Goal: Task Accomplishment & Management: Complete application form

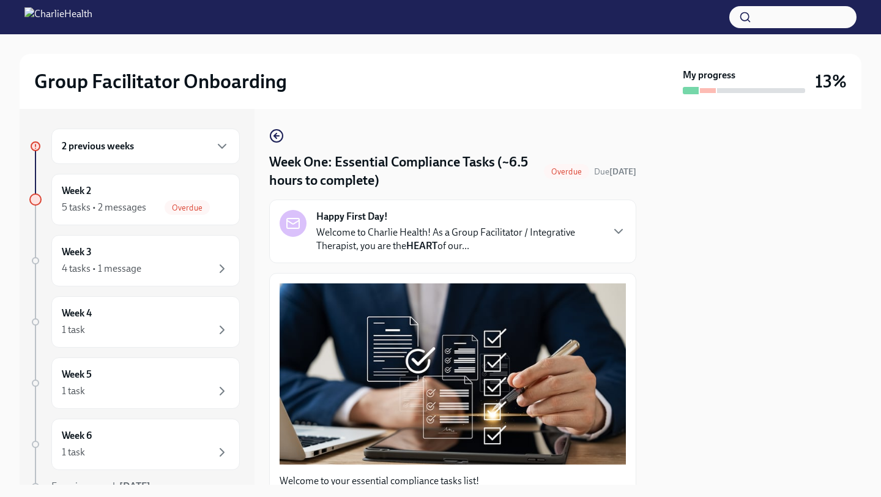
scroll to position [2624, 0]
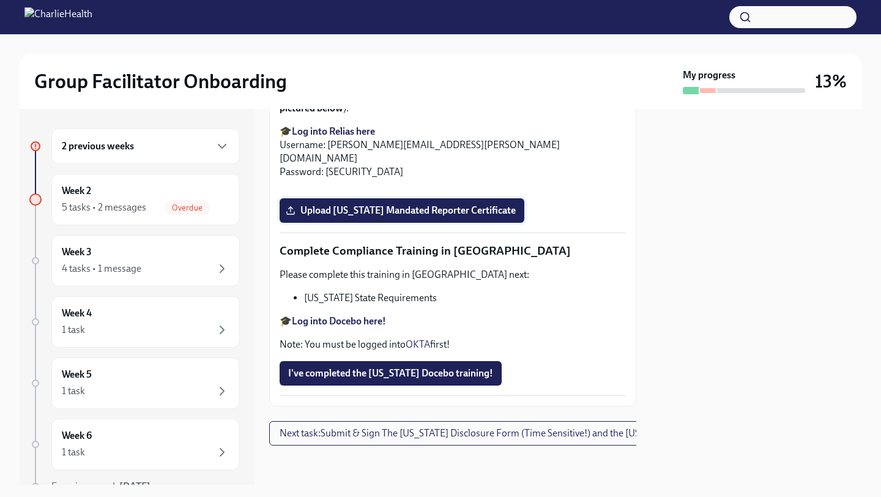
click at [402, 217] on span "Upload [US_STATE] Mandated Reporter Certificate" at bounding box center [402, 210] width 228 height 12
click at [0, 0] on input "Upload [US_STATE] Mandated Reporter Certificate" at bounding box center [0, 0] width 0 height 0
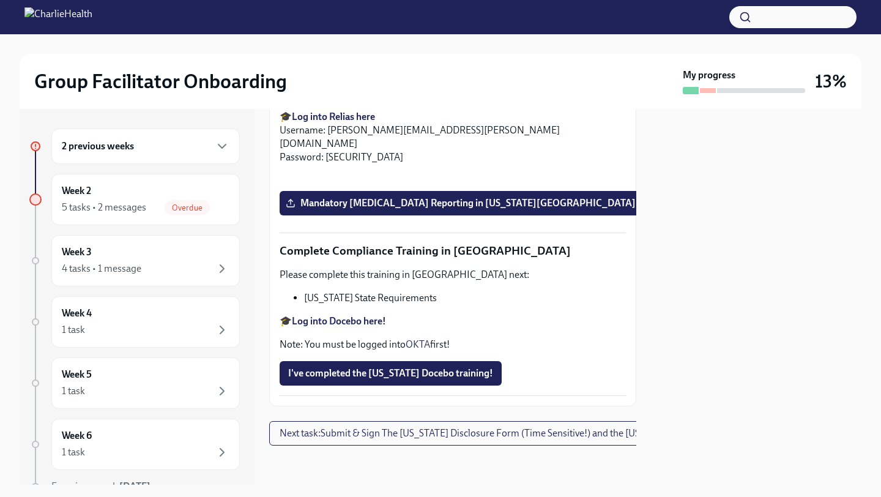
scroll to position [2664, 0]
click at [330, 323] on strong "Log into Docebo here!" at bounding box center [339, 321] width 94 height 12
click at [332, 369] on span "I've completed the [US_STATE] Docebo training!" at bounding box center [390, 373] width 205 height 12
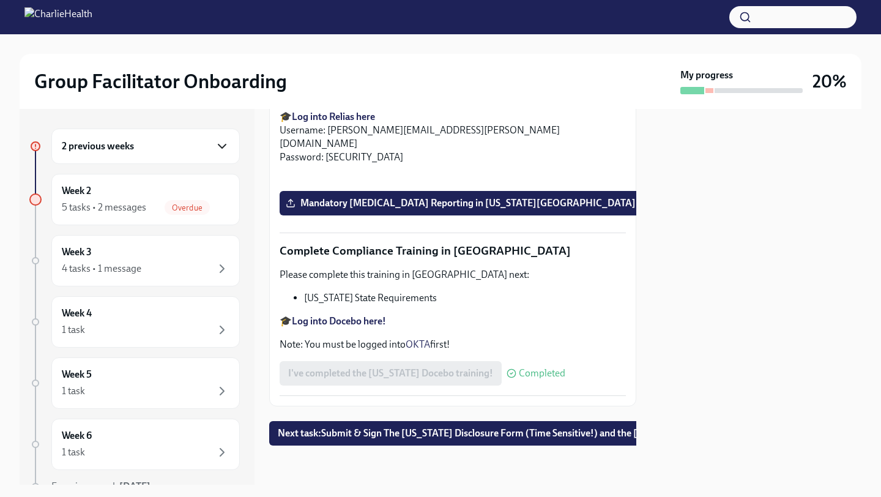
click at [220, 146] on icon "button" at bounding box center [221, 146] width 7 height 4
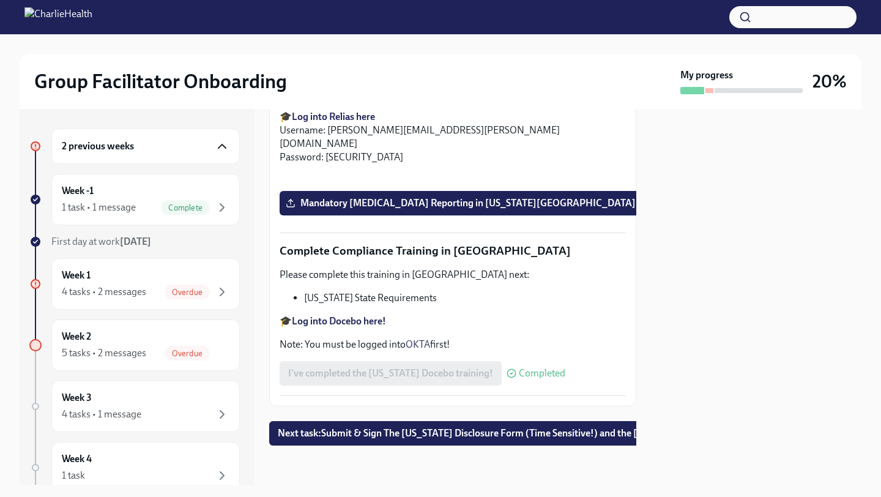
click at [220, 146] on icon "button" at bounding box center [221, 146] width 7 height 4
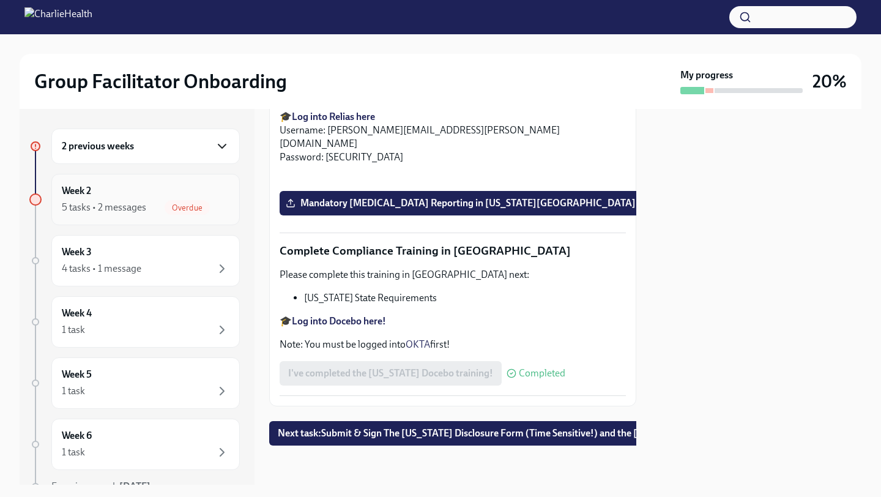
click at [189, 197] on div "Week 2 5 tasks • 2 messages Overdue" at bounding box center [146, 199] width 168 height 31
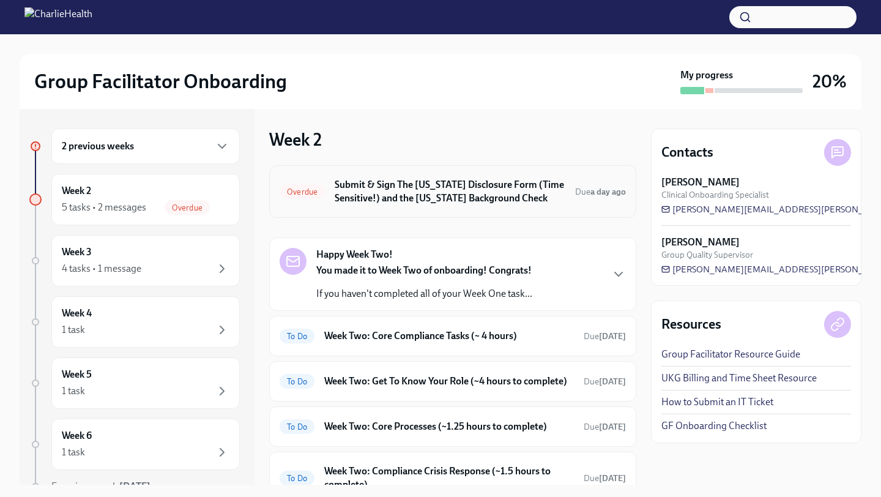
click at [396, 199] on h6 "Submit & Sign The [US_STATE] Disclosure Form (Time Sensitive!) and the [US_STAT…" at bounding box center [450, 191] width 231 height 27
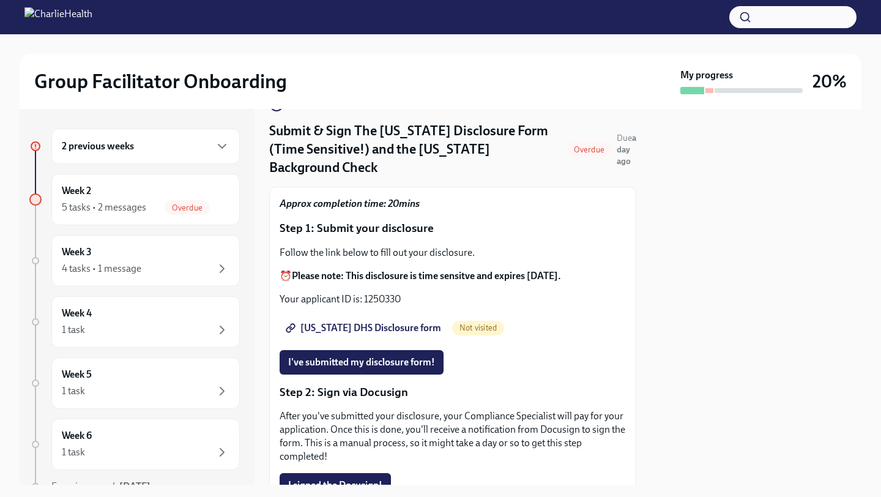
scroll to position [37, 0]
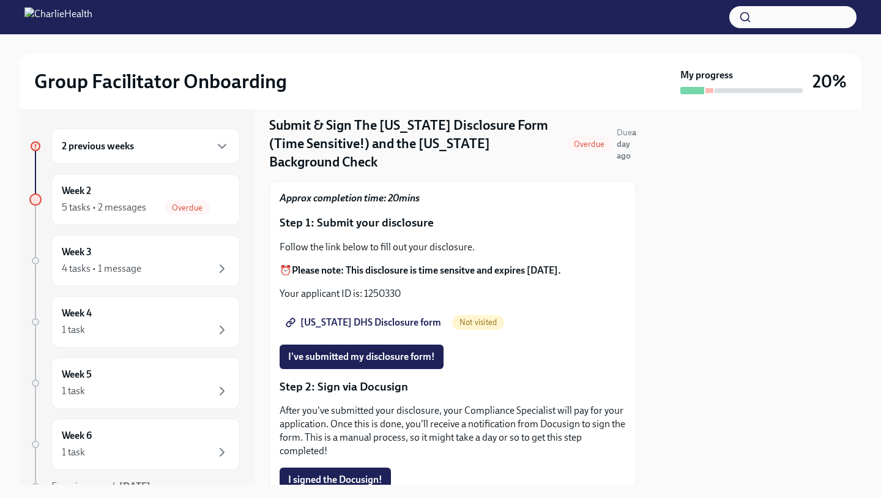
click at [365, 316] on span "[US_STATE] DHS Disclosure form" at bounding box center [364, 322] width 153 height 12
drag, startPoint x: 404, startPoint y: 284, endPoint x: 365, endPoint y: 285, distance: 39.2
click at [365, 287] on p "Your applicant ID is: 1250330" at bounding box center [453, 293] width 346 height 13
copy p "1250330"
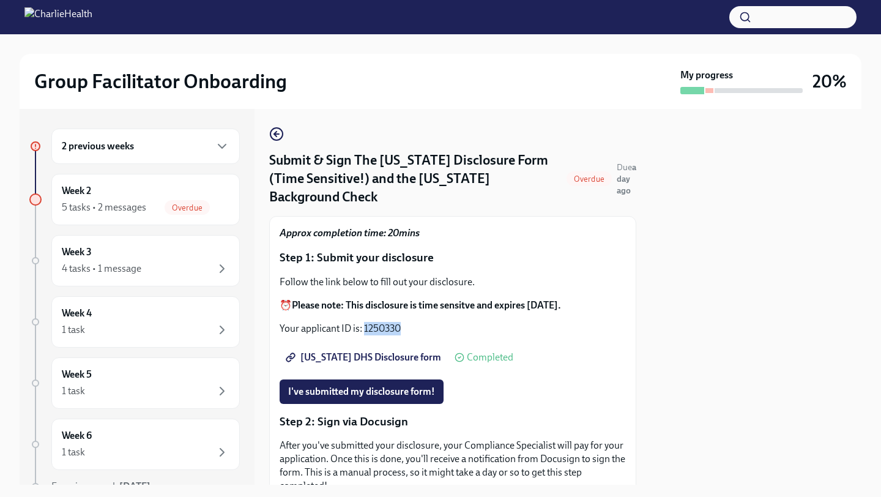
scroll to position [0, 0]
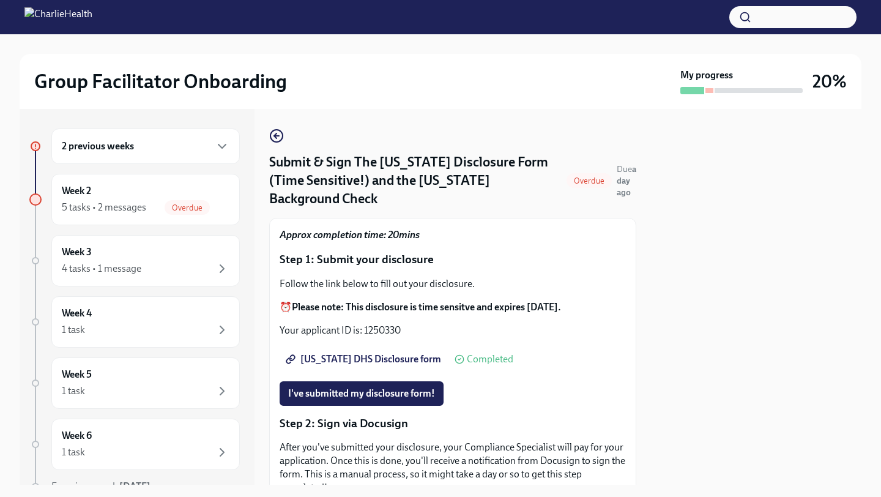
click at [699, 286] on div at bounding box center [756, 297] width 211 height 376
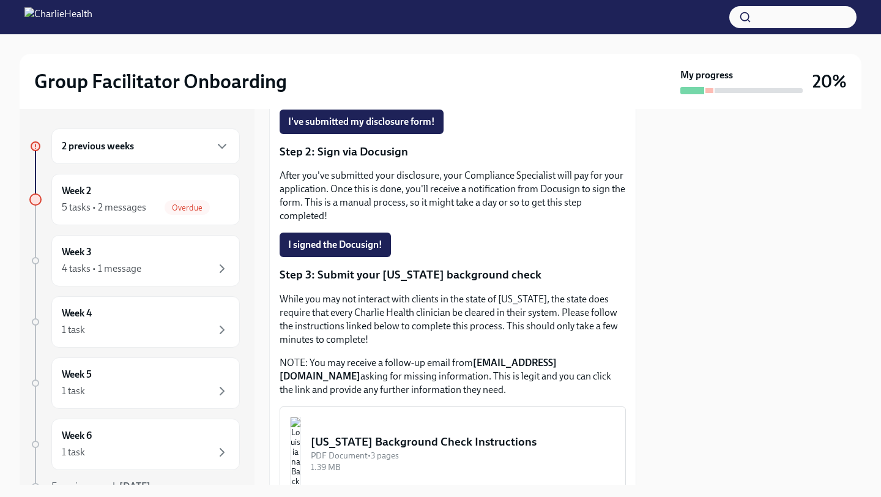
scroll to position [267, 0]
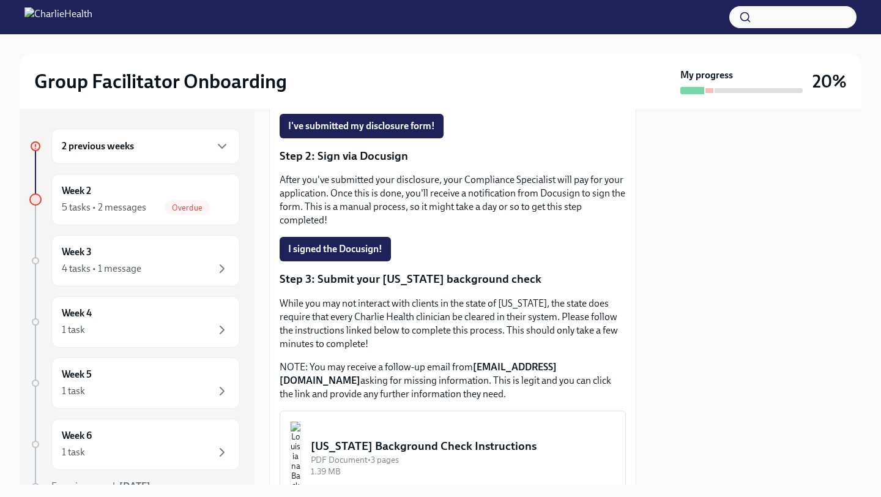
click at [301, 452] on img "button" at bounding box center [295, 457] width 11 height 73
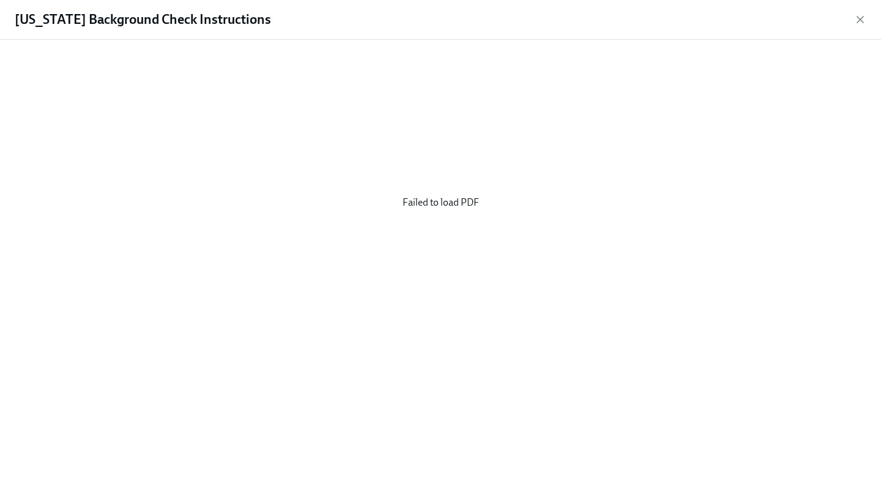
click at [466, 206] on div "Failed to load PDF" at bounding box center [441, 203] width 842 height 306
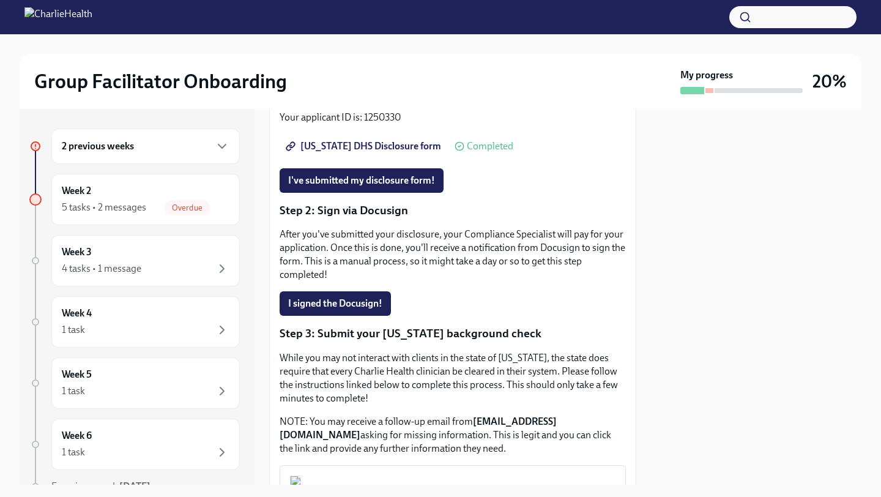
scroll to position [281, 0]
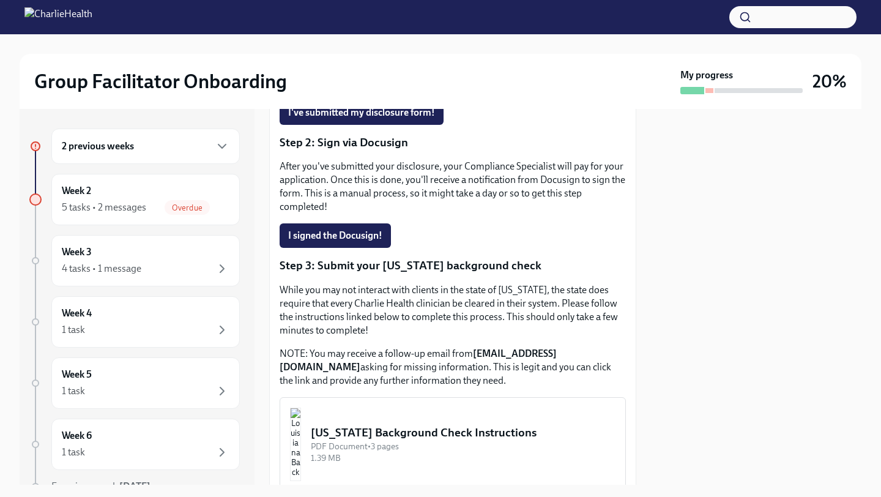
click at [301, 425] on img "button" at bounding box center [295, 444] width 11 height 73
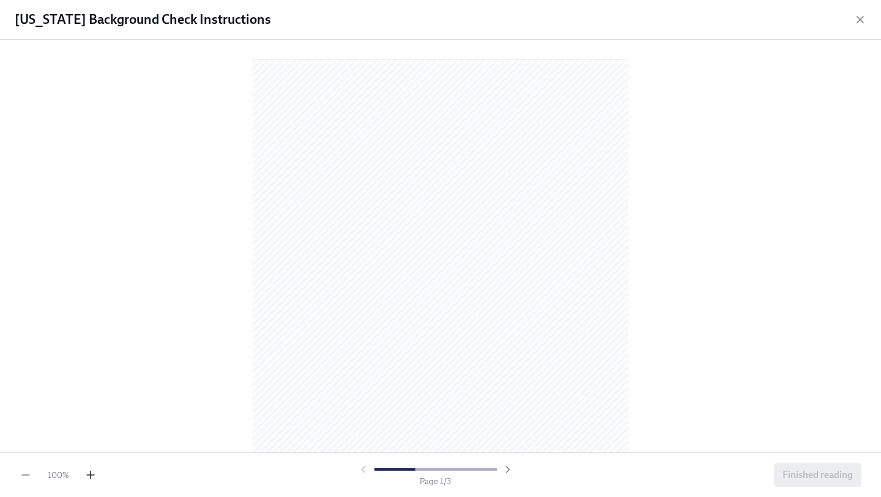
click at [88, 474] on icon "button" at bounding box center [90, 475] width 12 height 12
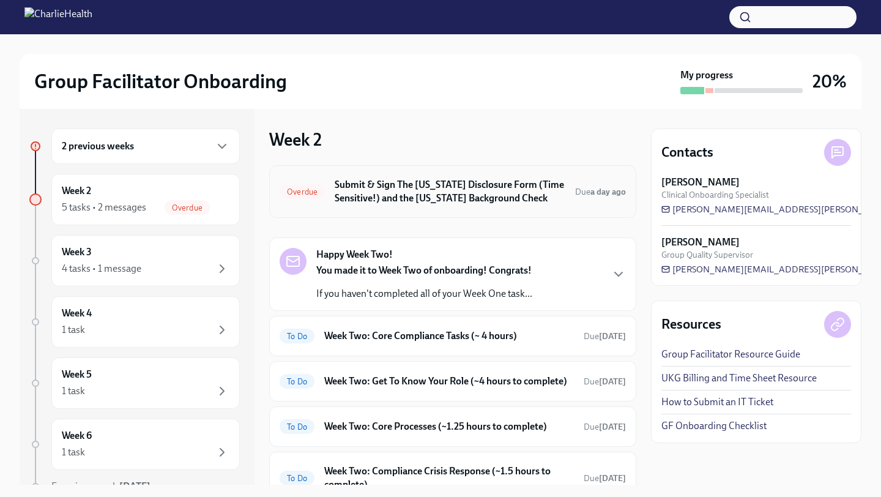
click at [558, 201] on h6 "Submit & Sign The [US_STATE] Disclosure Form (Time Sensitive!) and the [US_STAT…" at bounding box center [450, 191] width 231 height 27
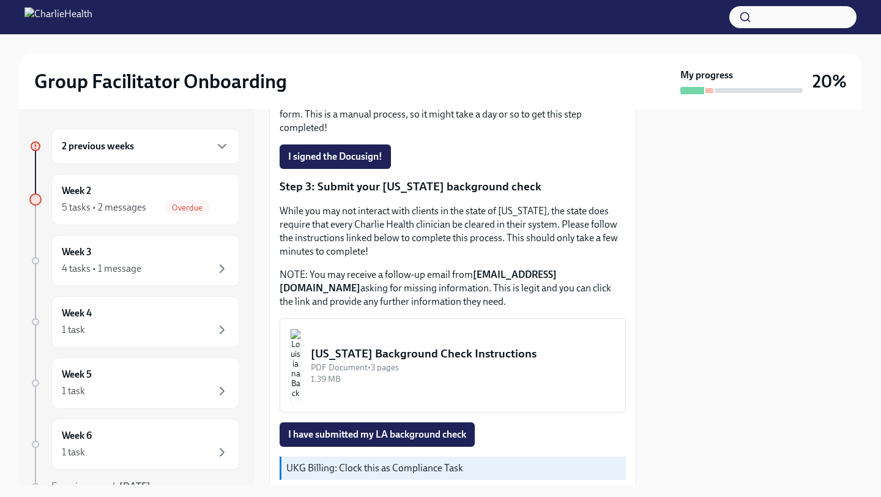
scroll to position [361, 0]
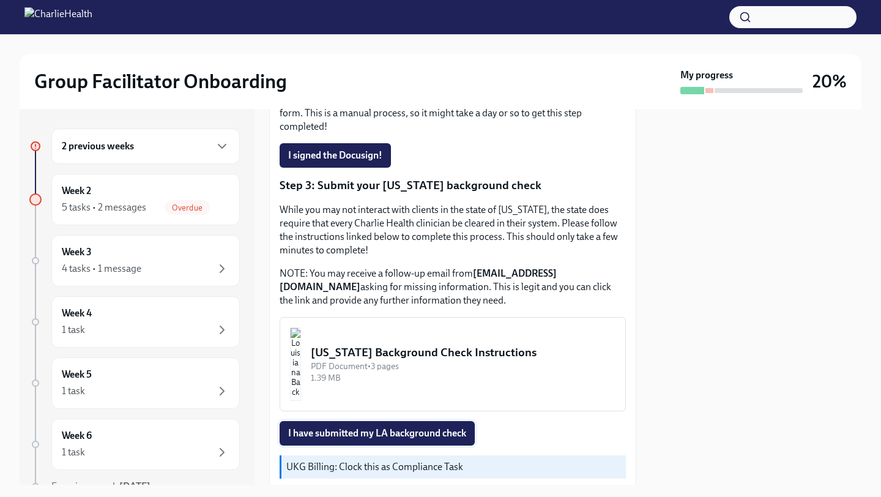
click at [447, 427] on span "I have submitted my LA background check" at bounding box center [377, 433] width 178 height 12
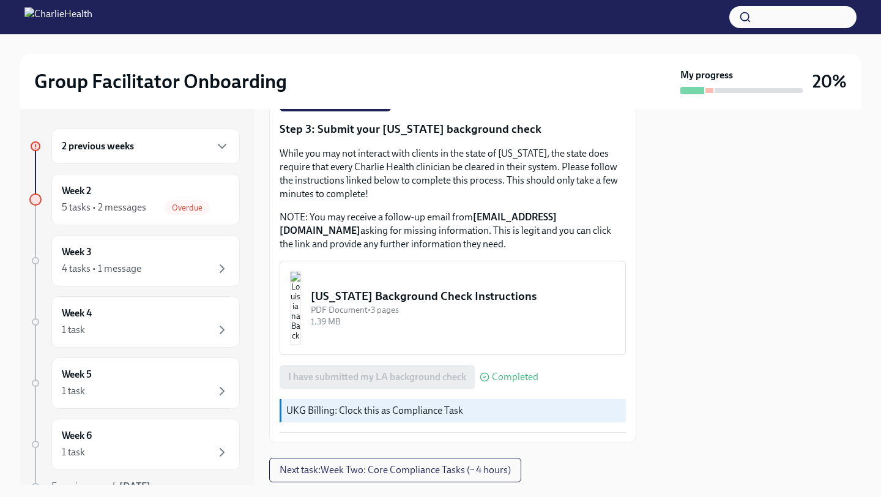
scroll to position [445, 0]
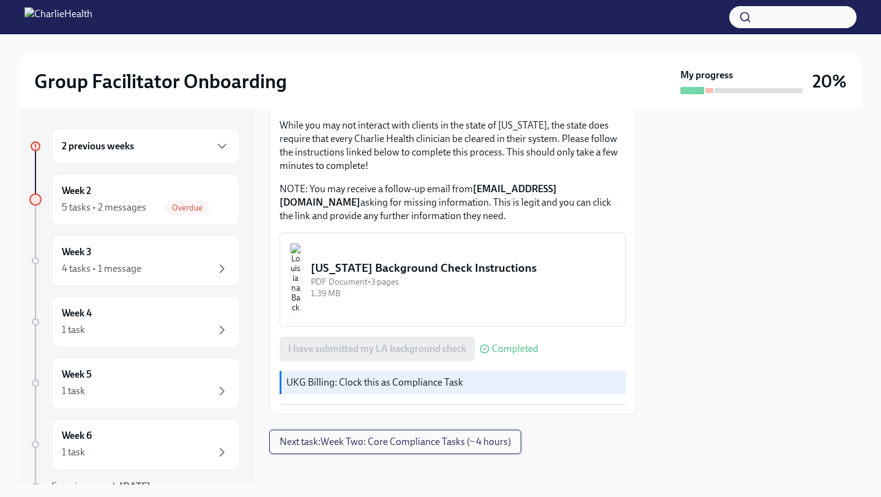
click at [346, 436] on span "Next task : Week Two: Core Compliance Tasks (~ 4 hours)" at bounding box center [395, 442] width 231 height 12
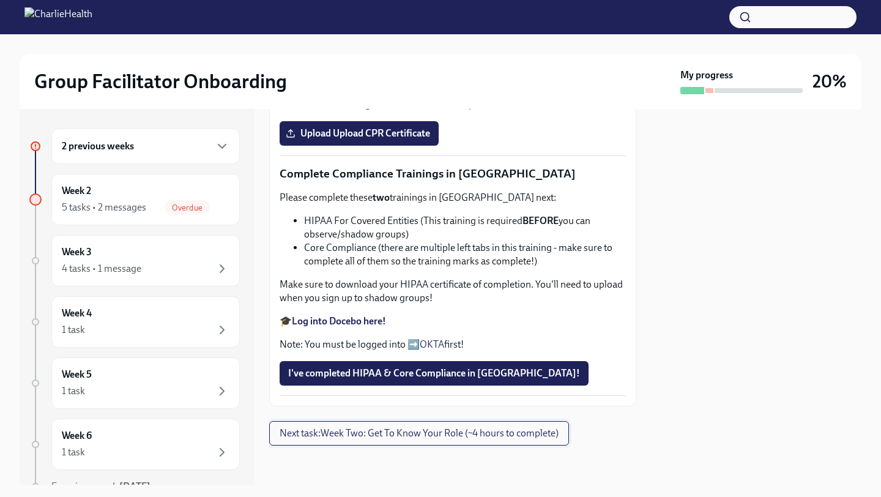
scroll to position [467, 0]
click at [395, 50] on strong "Complete your CPR & First Aid training HERE" at bounding box center [388, 45] width 193 height 12
click at [384, 140] on span "Upload Upload CPR Certificate" at bounding box center [359, 133] width 142 height 12
click at [0, 0] on input "Upload Upload CPR Certificate" at bounding box center [0, 0] width 0 height 0
